Goal: Task Accomplishment & Management: Manage account settings

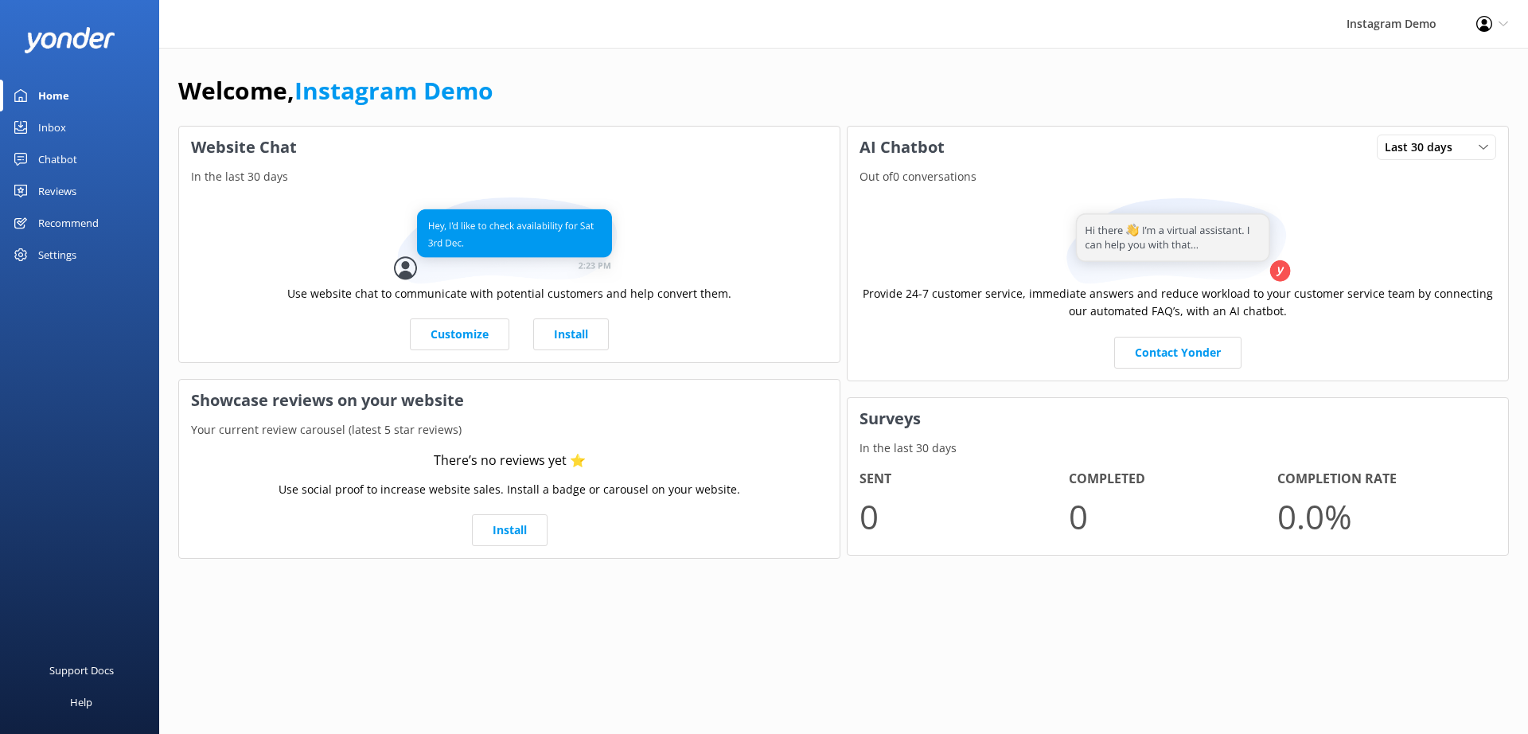
click at [62, 257] on div "Settings" at bounding box center [57, 255] width 38 height 32
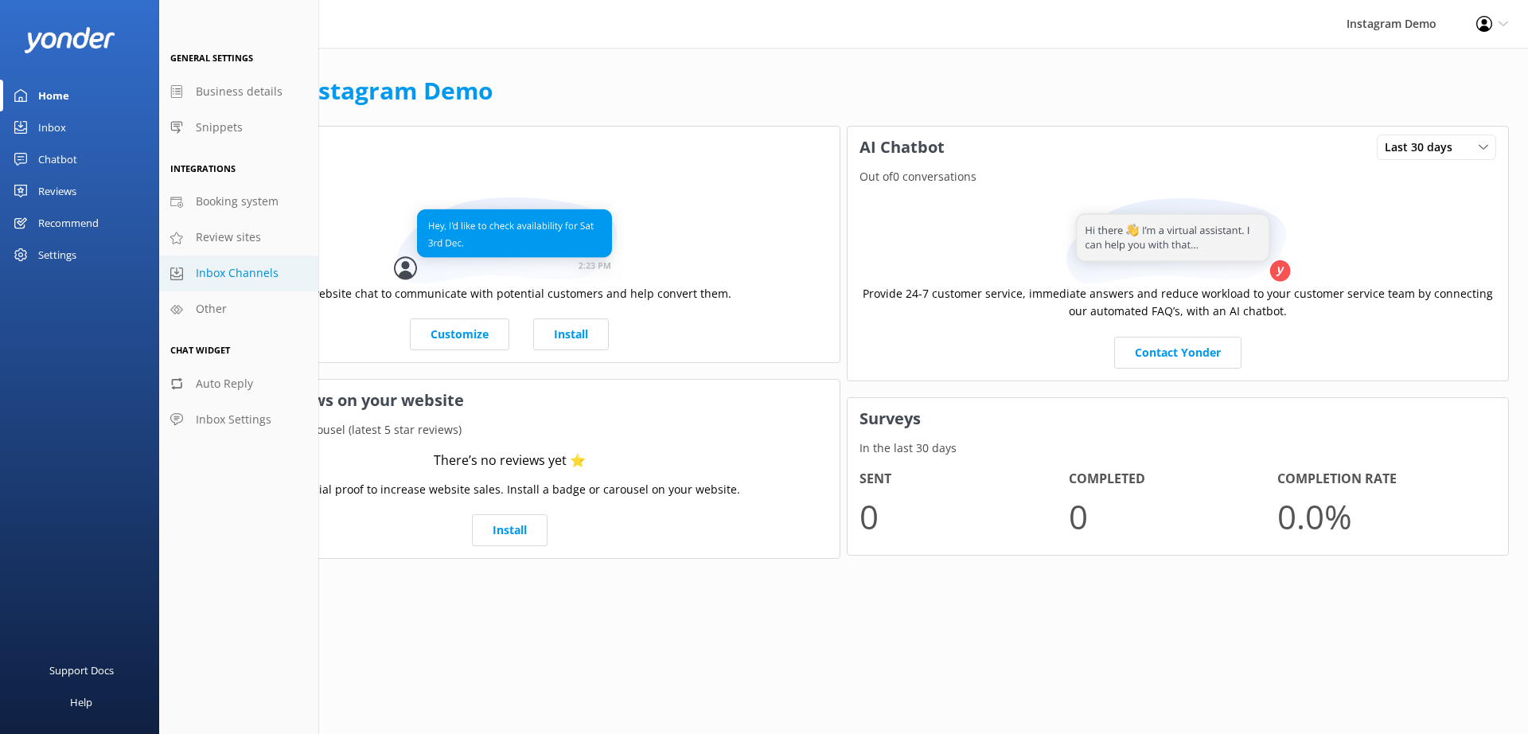
click at [239, 279] on span "Inbox Channels" at bounding box center [237, 273] width 83 height 18
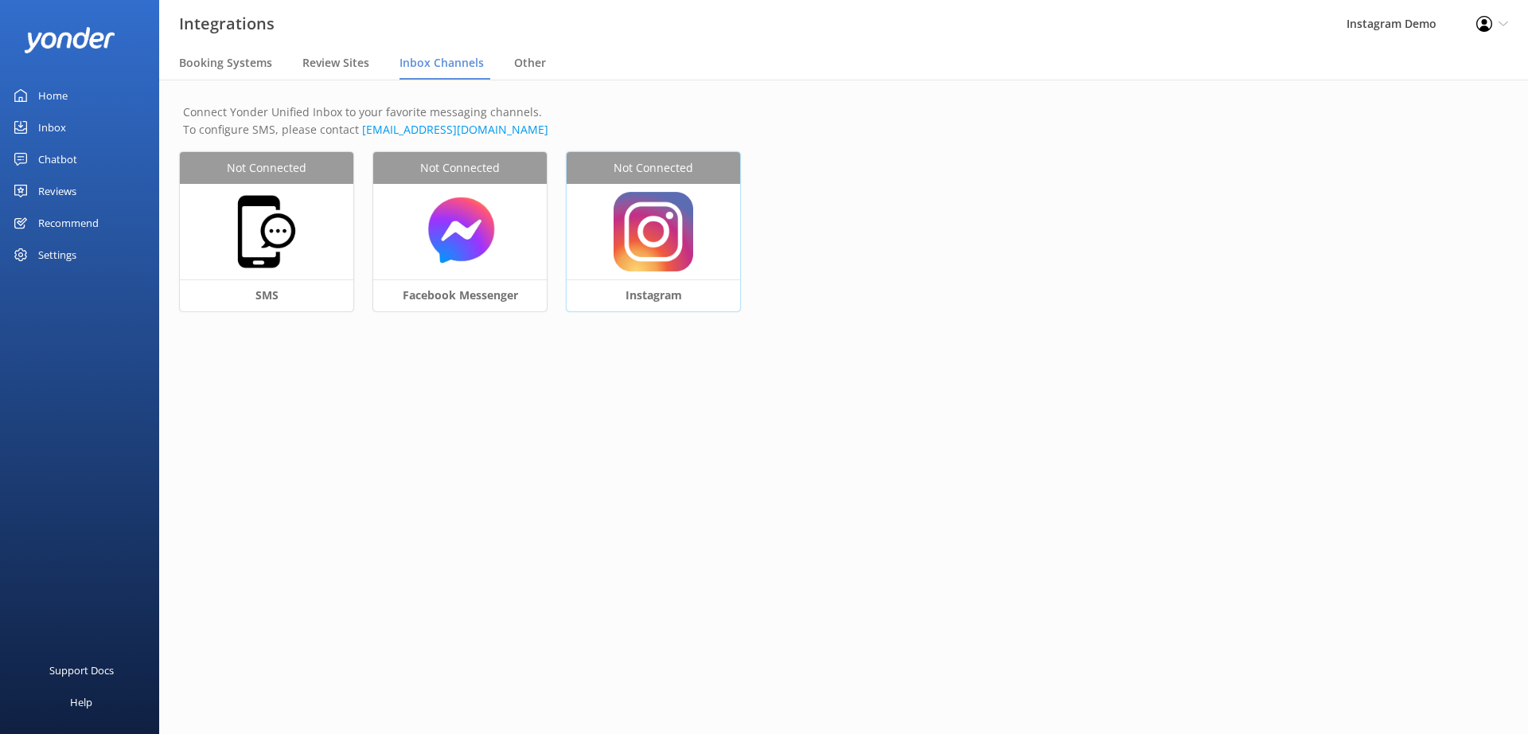
click at [678, 252] on img at bounding box center [654, 232] width 80 height 80
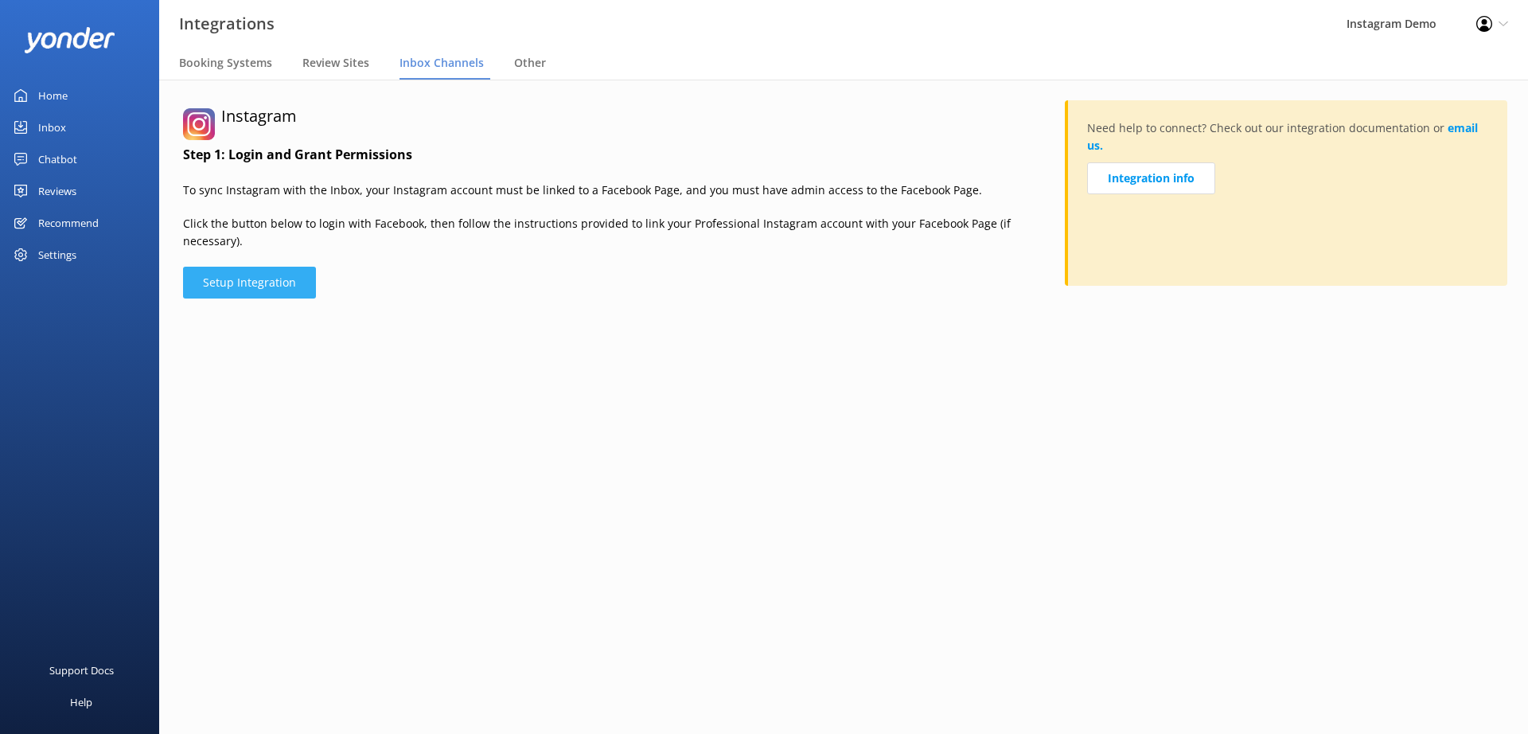
click at [270, 267] on button "Setup Integration" at bounding box center [249, 283] width 133 height 32
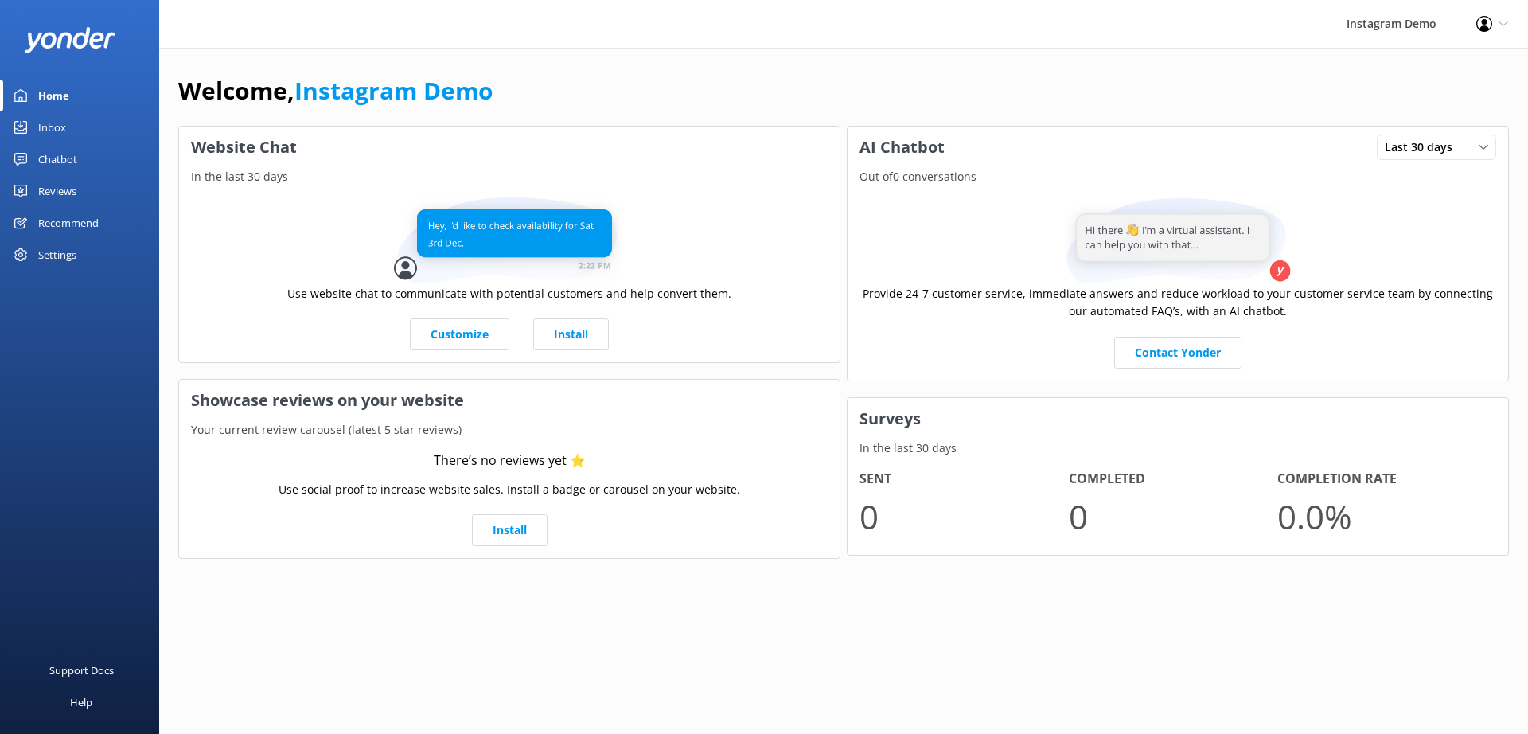
click at [69, 254] on div "Settings" at bounding box center [57, 255] width 38 height 32
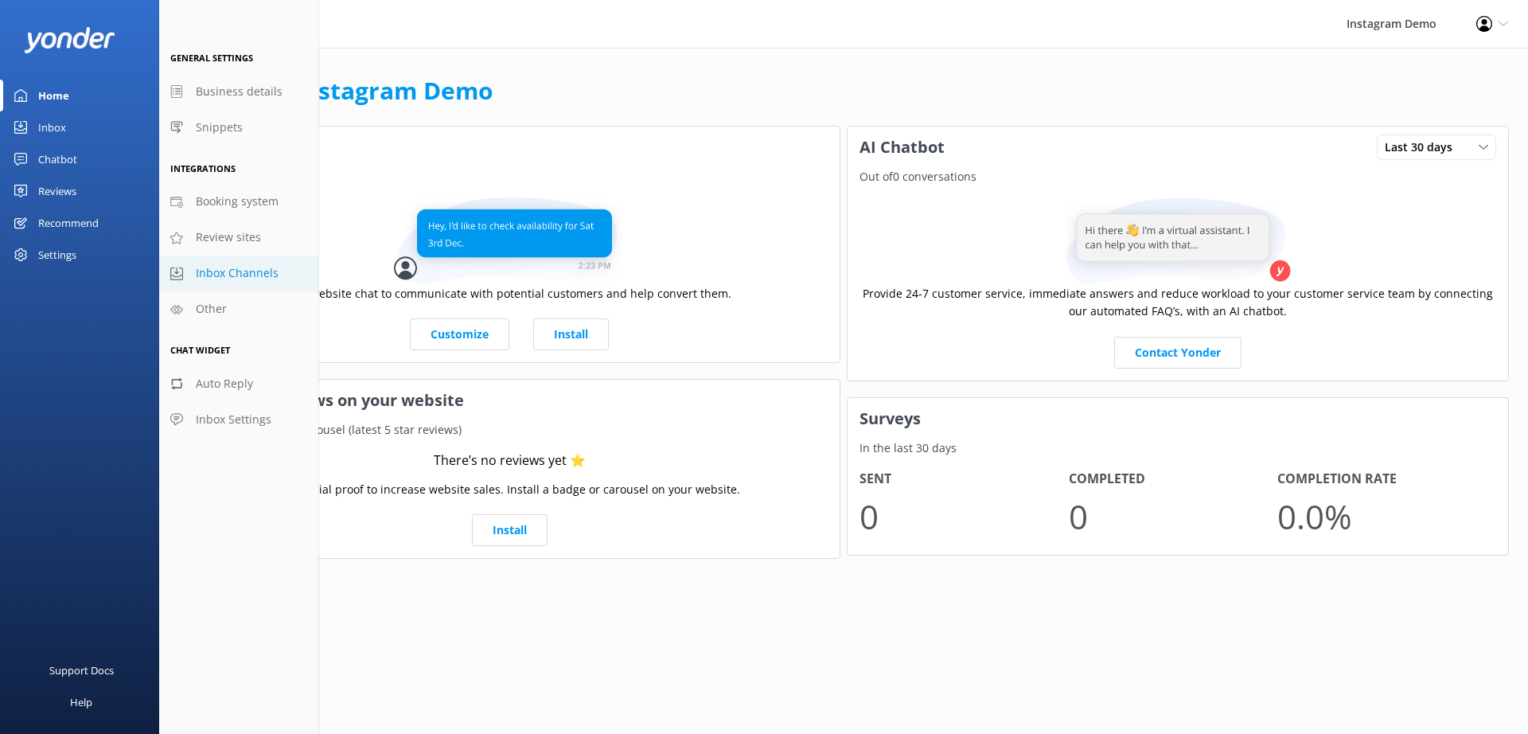
click at [231, 278] on span "Inbox Channels" at bounding box center [237, 273] width 83 height 18
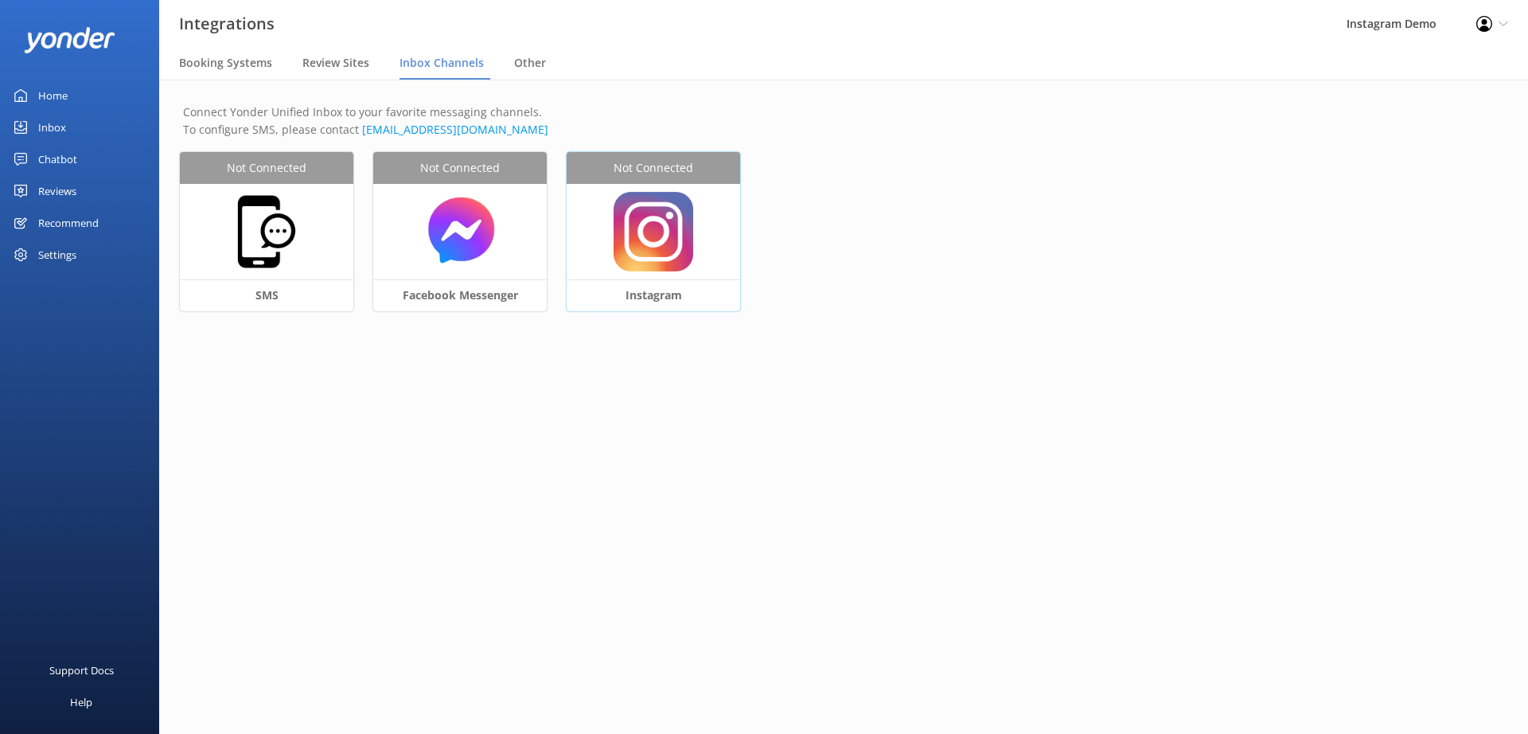
click at [695, 242] on div at bounding box center [654, 232] width 174 height 96
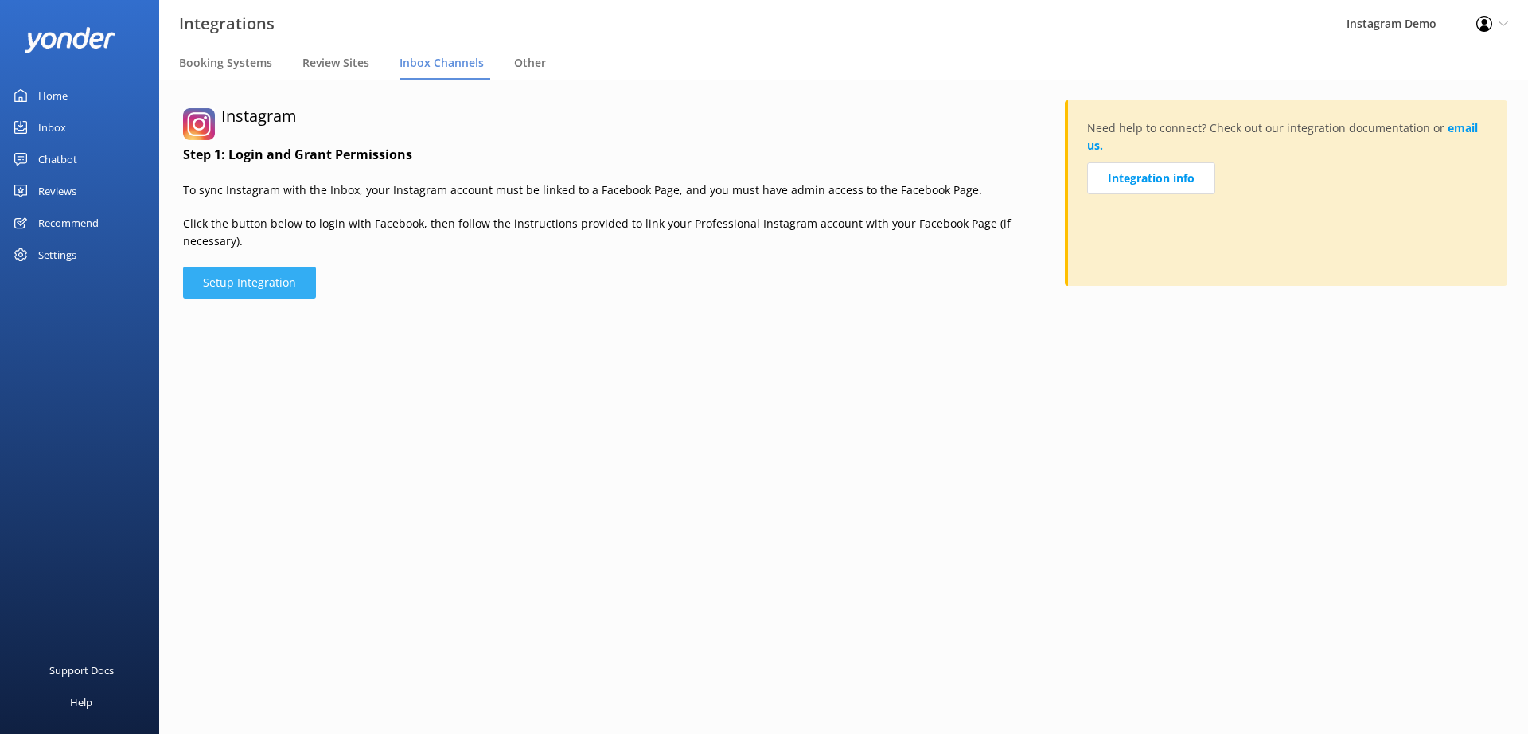
click at [274, 267] on button "Setup Integration" at bounding box center [249, 283] width 133 height 32
